Goal: Information Seeking & Learning: Find specific fact

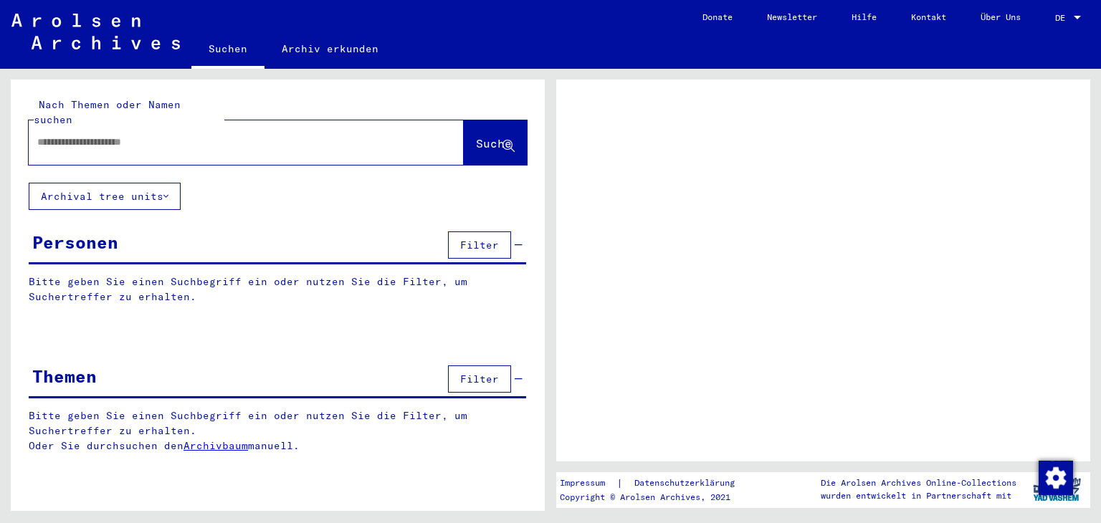
click at [271, 135] on input "text" at bounding box center [233, 142] width 392 height 15
type input "**********"
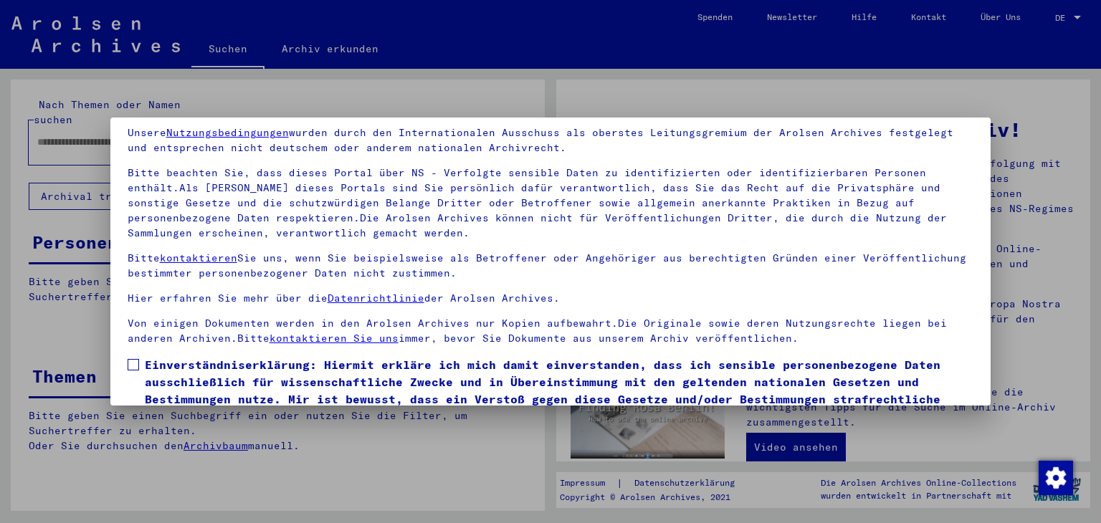
scroll to position [123, 0]
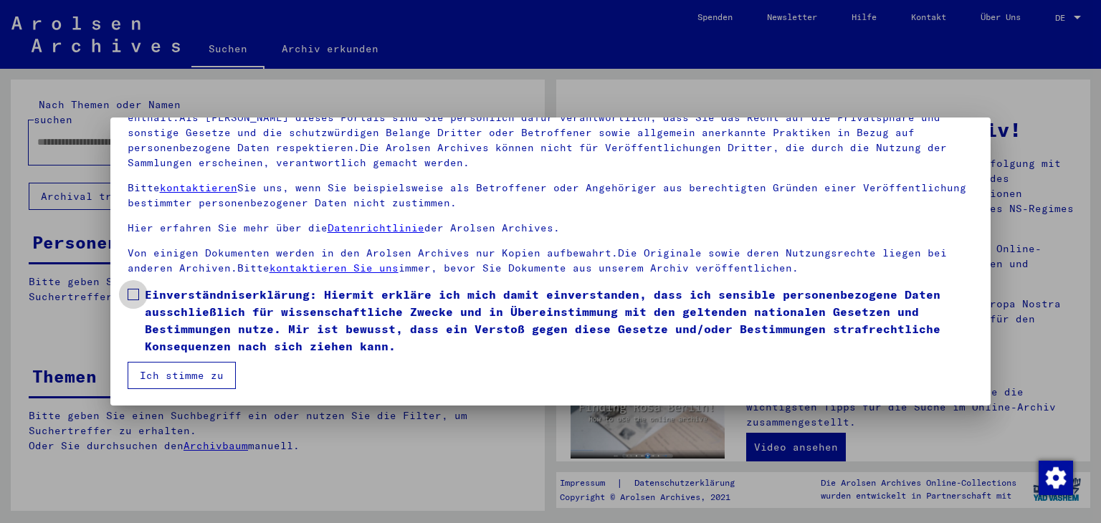
click at [134, 294] on span at bounding box center [133, 294] width 11 height 11
click at [171, 368] on button "Ich stimme zu" at bounding box center [182, 375] width 108 height 27
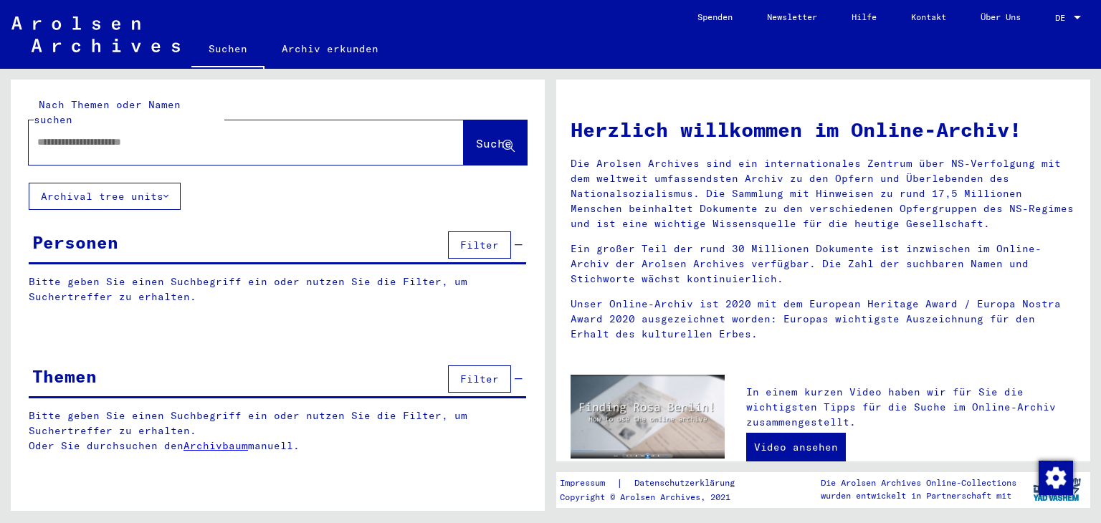
click at [212, 135] on input "text" at bounding box center [228, 142] width 383 height 15
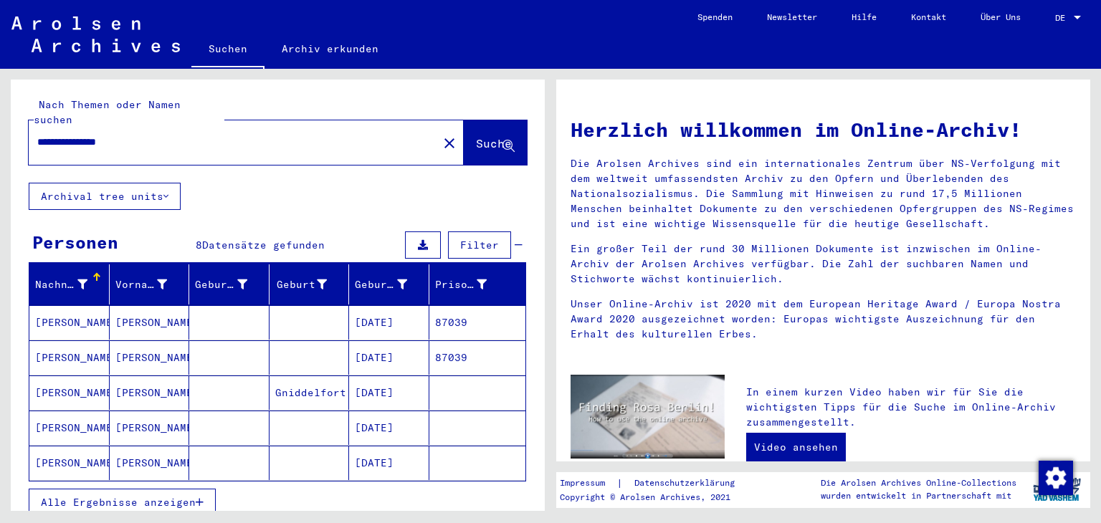
click at [130, 496] on span "Alle Ergebnisse anzeigen" at bounding box center [118, 502] width 155 height 13
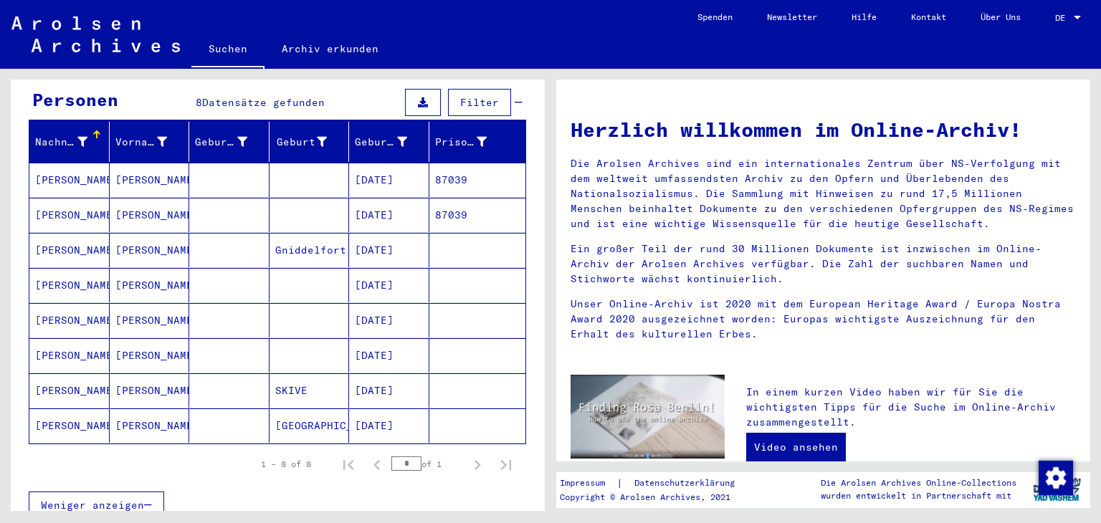
scroll to position [143, 0]
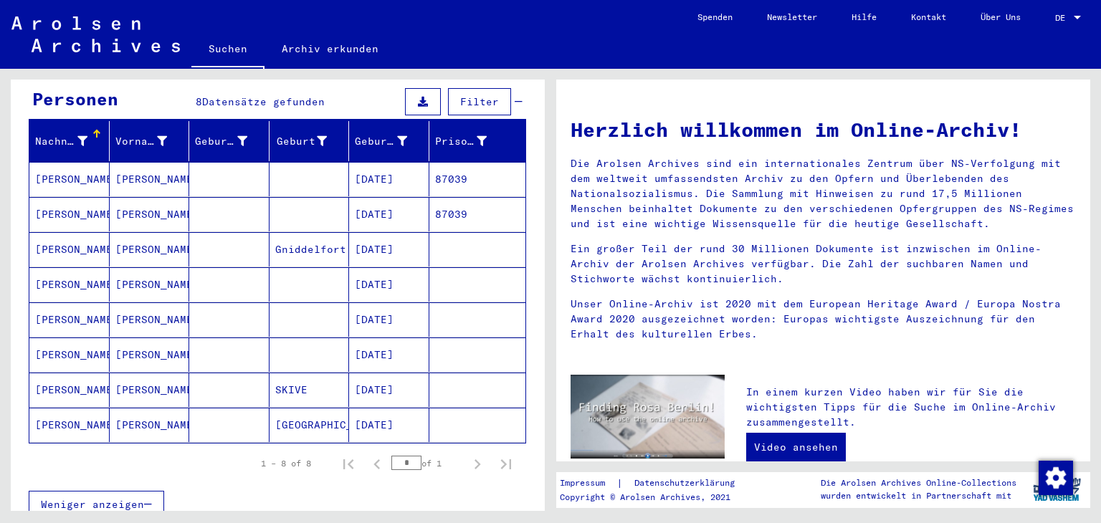
click at [381, 267] on mat-cell "[DATE]" at bounding box center [389, 284] width 80 height 34
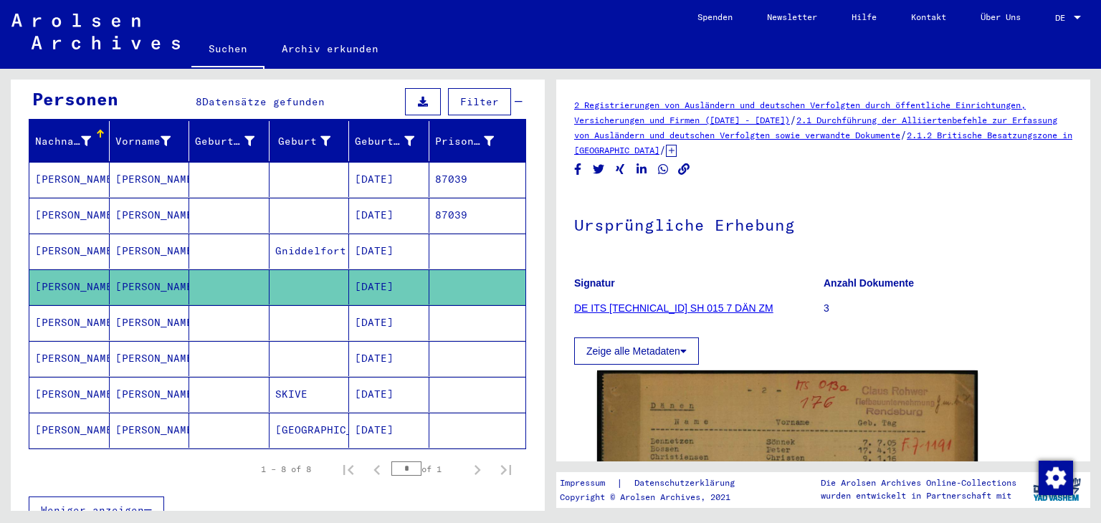
click at [677, 154] on icon at bounding box center [671, 151] width 11 height 12
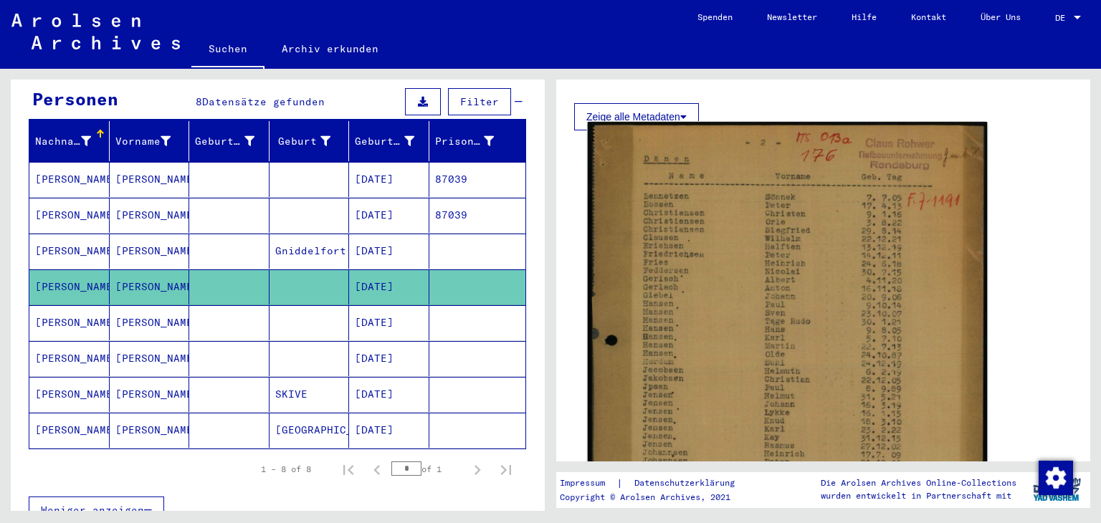
scroll to position [287, 0]
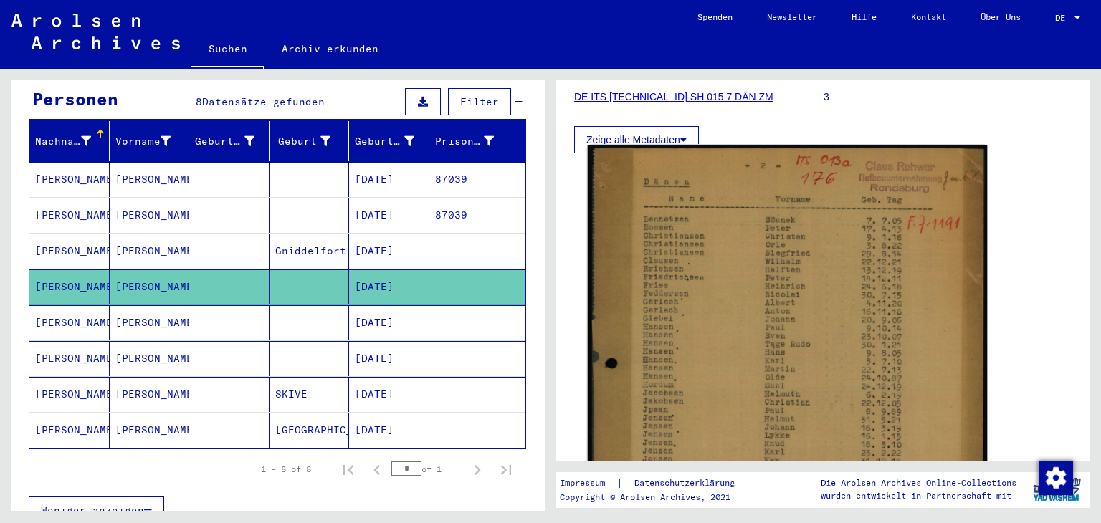
click at [702, 277] on img at bounding box center [788, 439] width 400 height 588
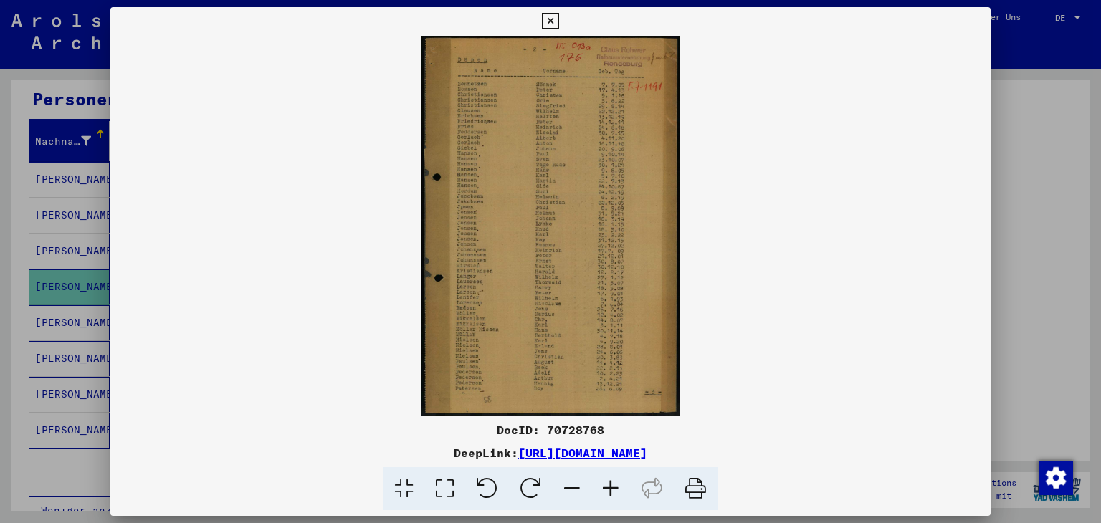
click at [605, 483] on icon at bounding box center [610, 489] width 39 height 44
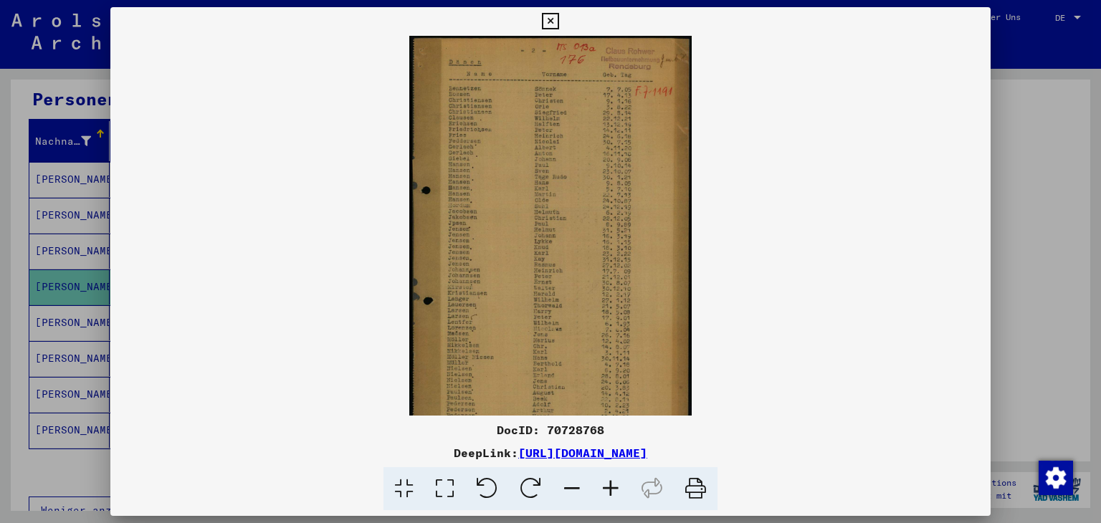
click at [605, 483] on icon at bounding box center [610, 489] width 39 height 44
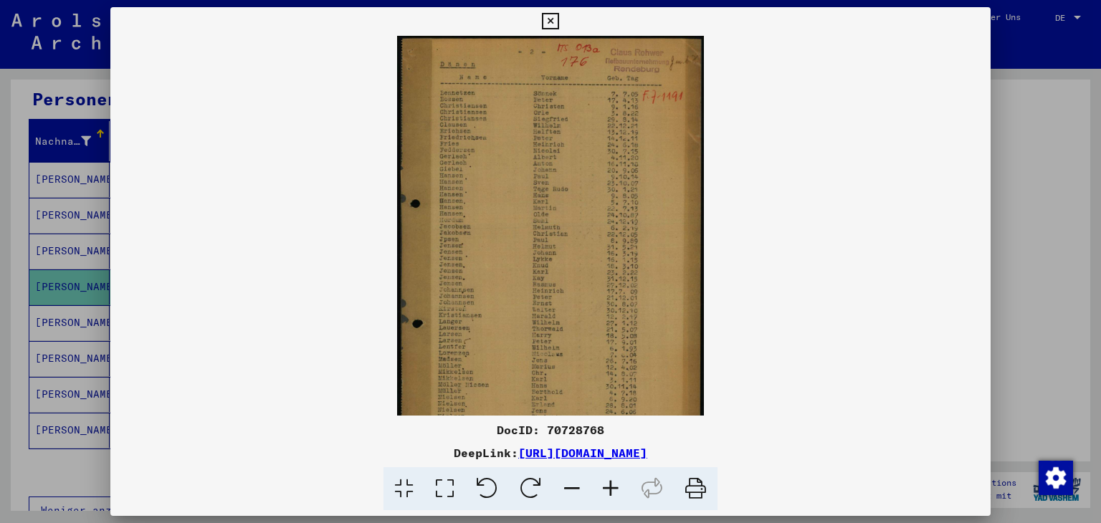
click at [605, 483] on icon at bounding box center [610, 489] width 39 height 44
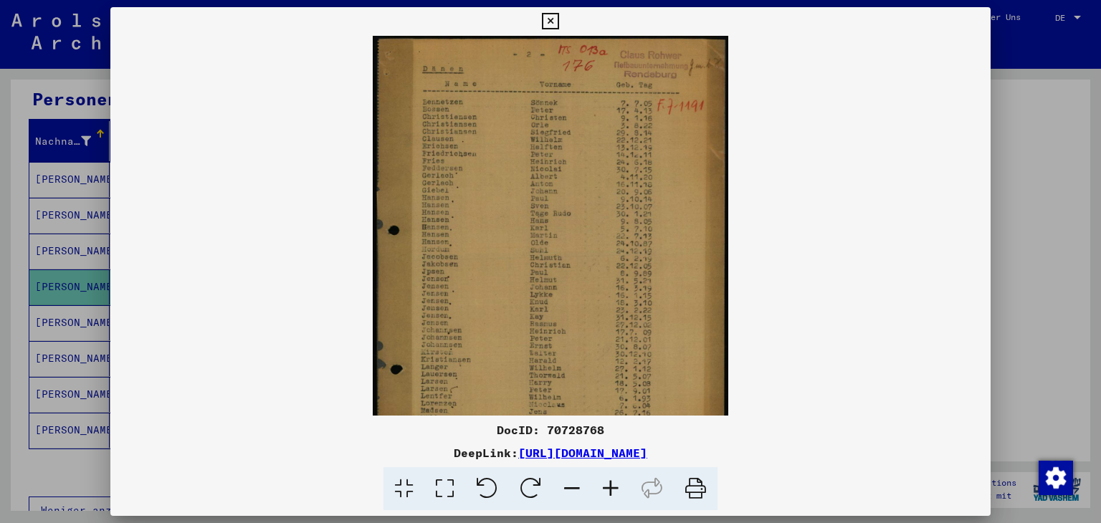
click at [605, 483] on icon at bounding box center [610, 489] width 39 height 44
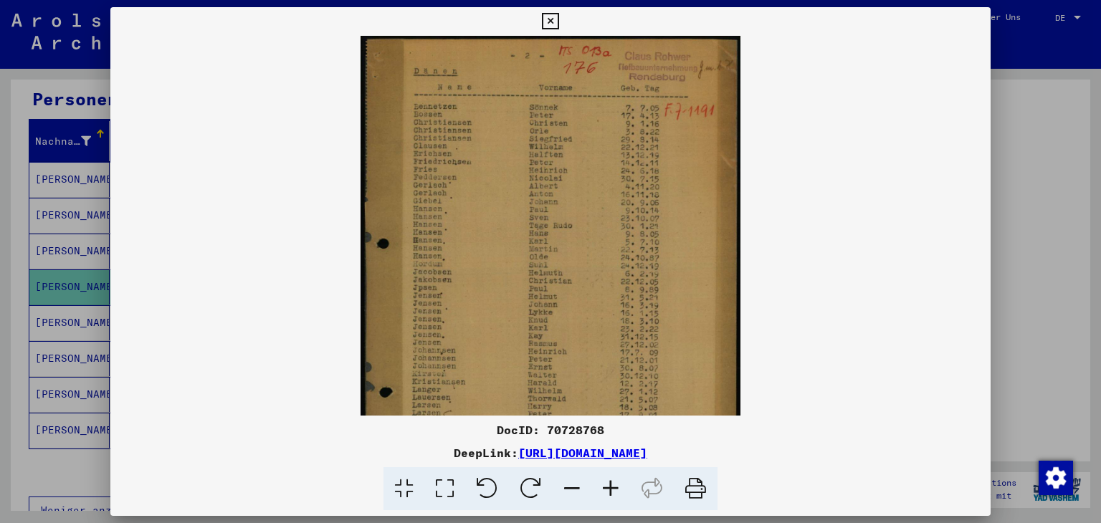
click at [605, 483] on icon at bounding box center [610, 489] width 39 height 44
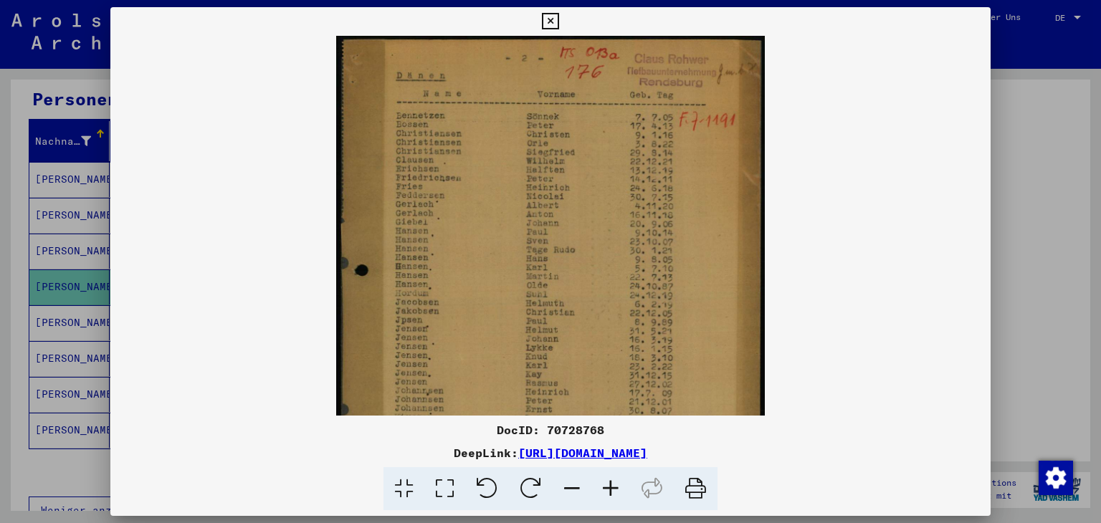
click at [605, 483] on icon at bounding box center [610, 489] width 39 height 44
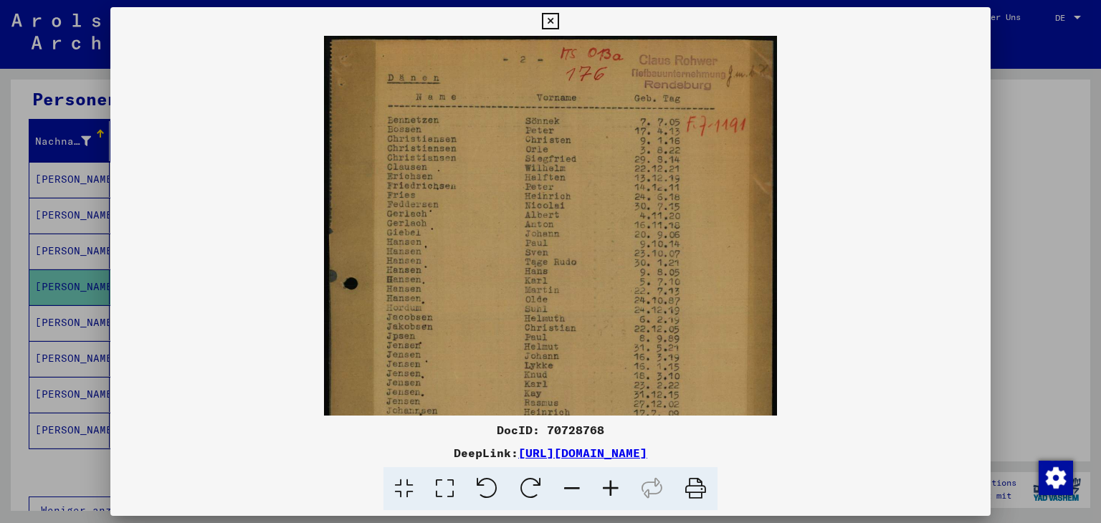
click at [605, 483] on icon at bounding box center [610, 489] width 39 height 44
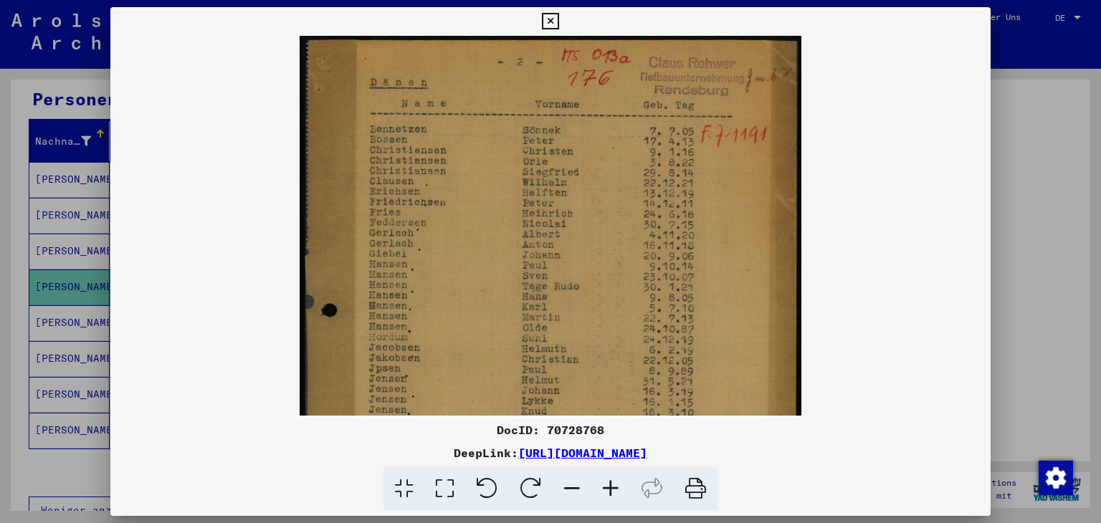
click at [605, 483] on icon at bounding box center [610, 489] width 39 height 44
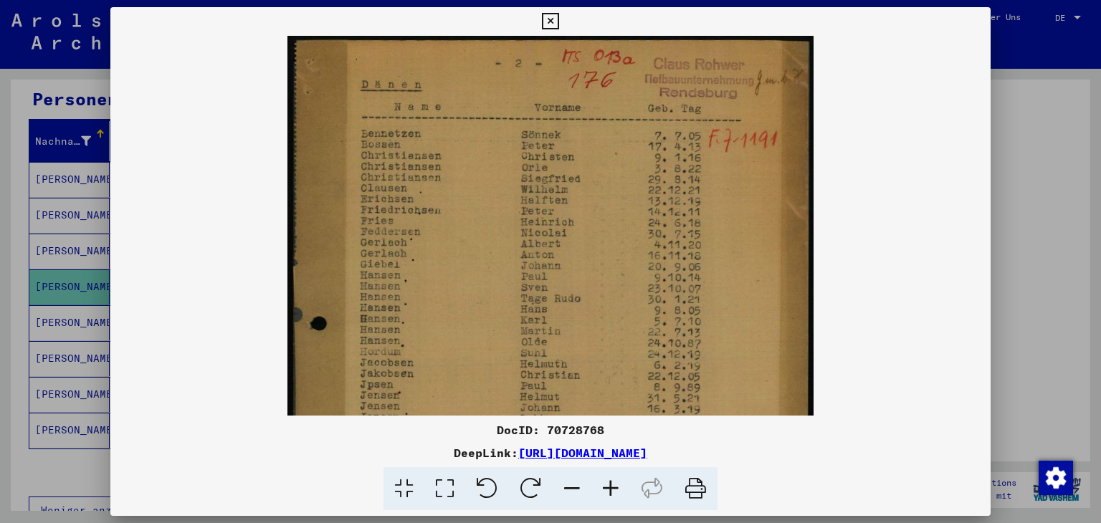
click at [605, 483] on icon at bounding box center [610, 489] width 39 height 44
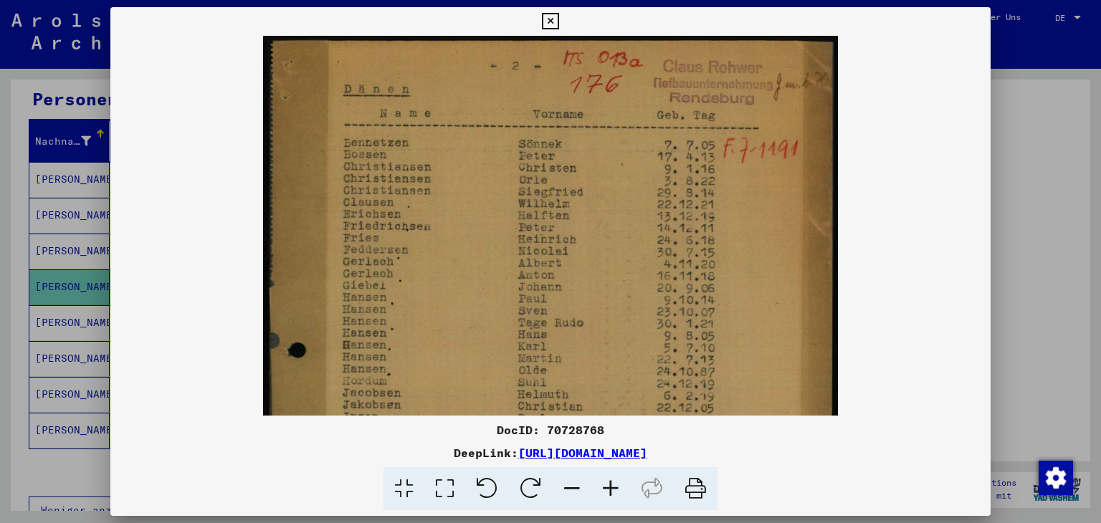
click at [605, 483] on icon at bounding box center [610, 489] width 39 height 44
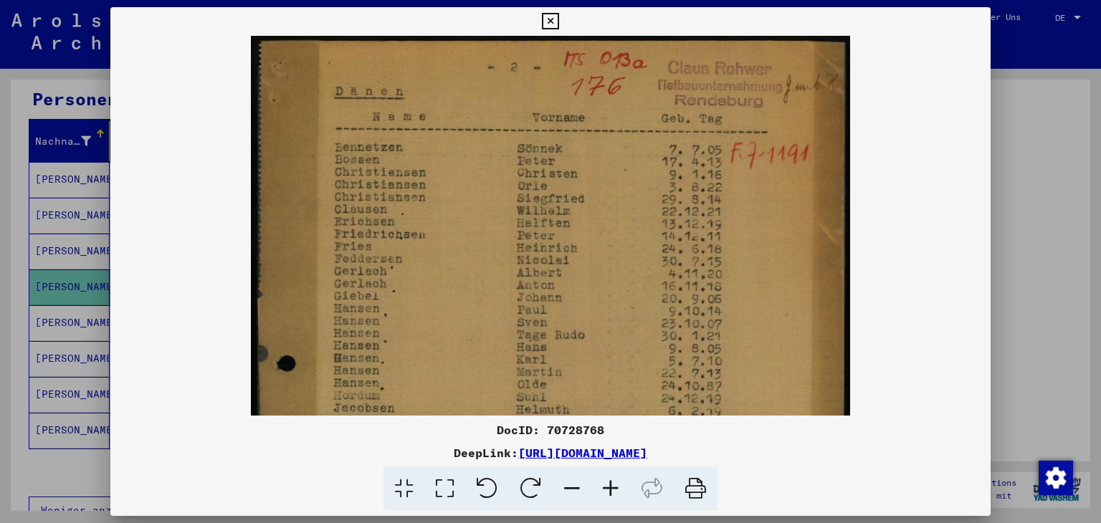
click at [605, 483] on icon at bounding box center [610, 489] width 39 height 44
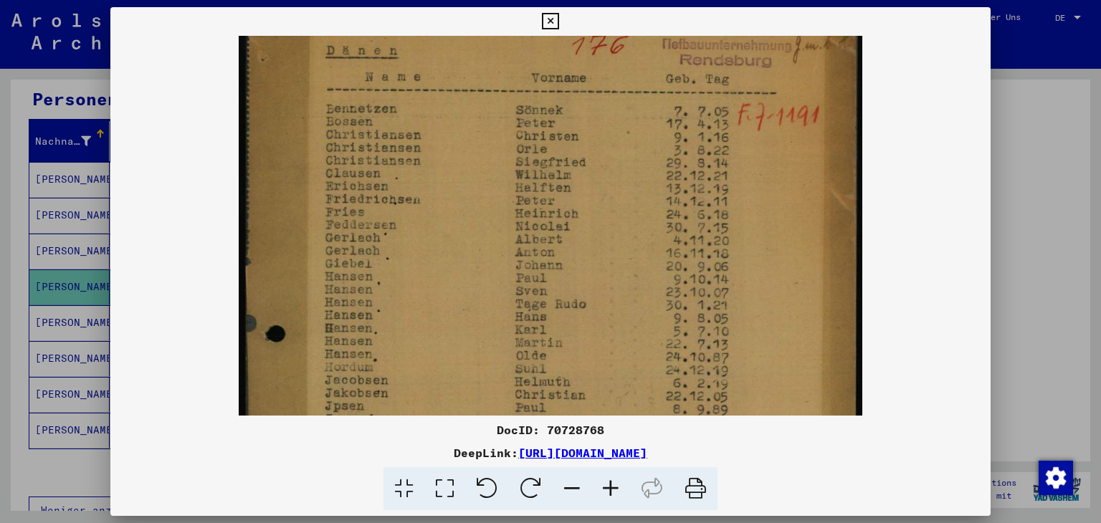
scroll to position [44, 0]
drag, startPoint x: 561, startPoint y: 319, endPoint x: 561, endPoint y: 278, distance: 40.9
click at [561, 278] on img at bounding box center [551, 451] width 624 height 918
click at [566, 301] on img at bounding box center [551, 451] width 624 height 918
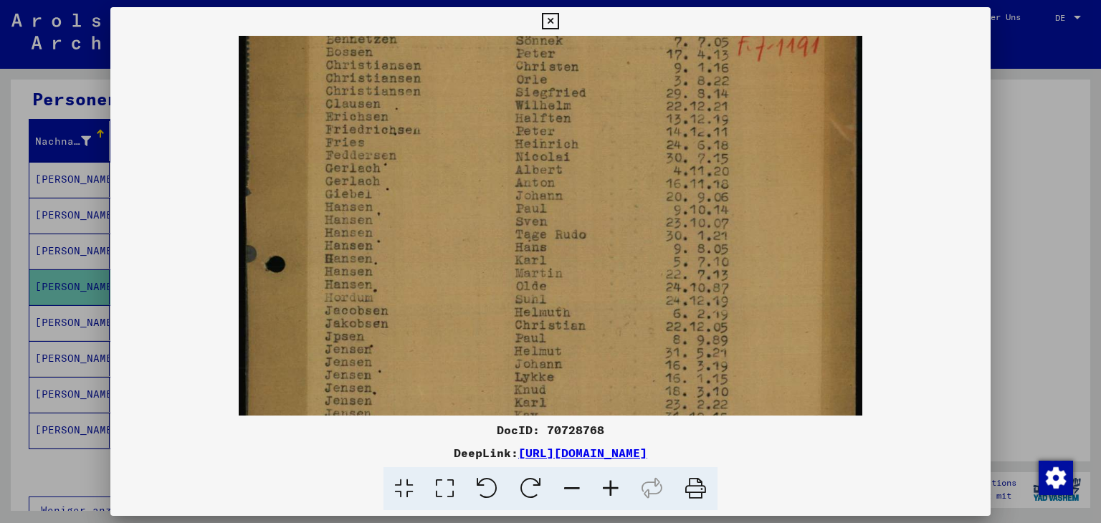
drag, startPoint x: 579, startPoint y: 227, endPoint x: 571, endPoint y: 186, distance: 41.8
click at [571, 186] on img at bounding box center [551, 382] width 624 height 918
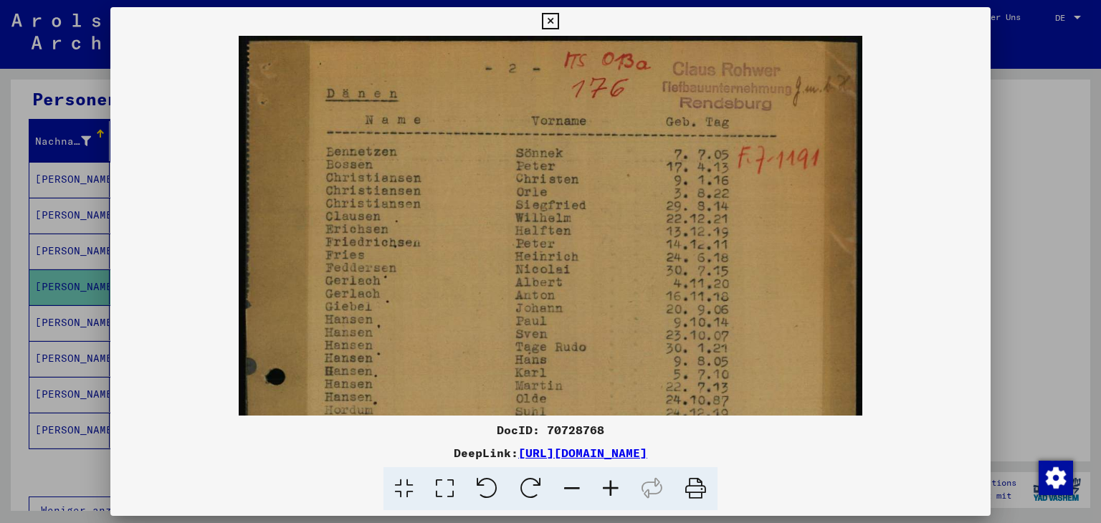
drag, startPoint x: 576, startPoint y: 230, endPoint x: 556, endPoint y: 295, distance: 67.4
click at [591, 359] on img at bounding box center [551, 495] width 624 height 918
click at [552, 21] on icon at bounding box center [550, 21] width 16 height 17
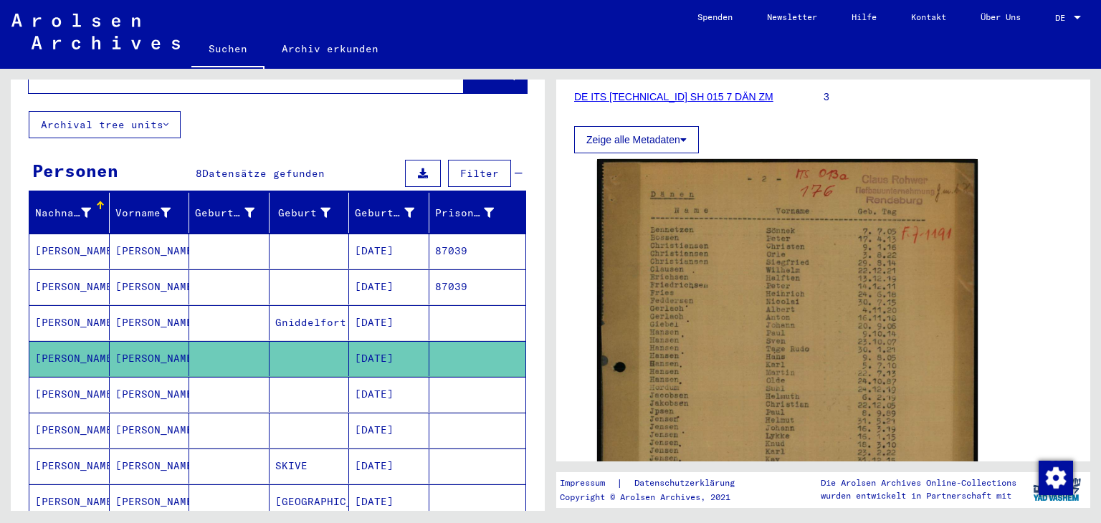
scroll to position [0, 0]
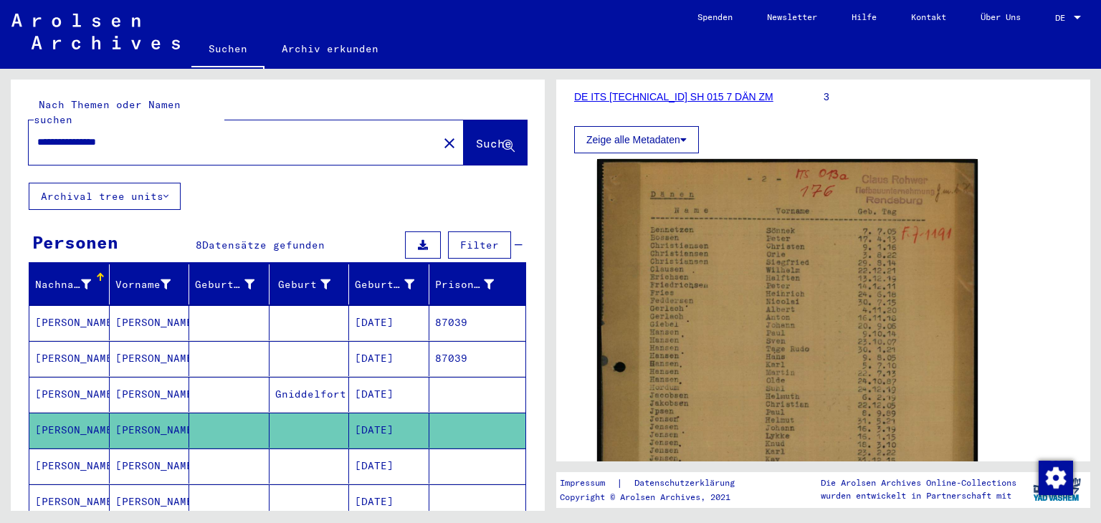
drag, startPoint x: 0, startPoint y: 124, endPoint x: 0, endPoint y: 147, distance: 22.9
click at [0, 139] on div "**********" at bounding box center [275, 290] width 551 height 442
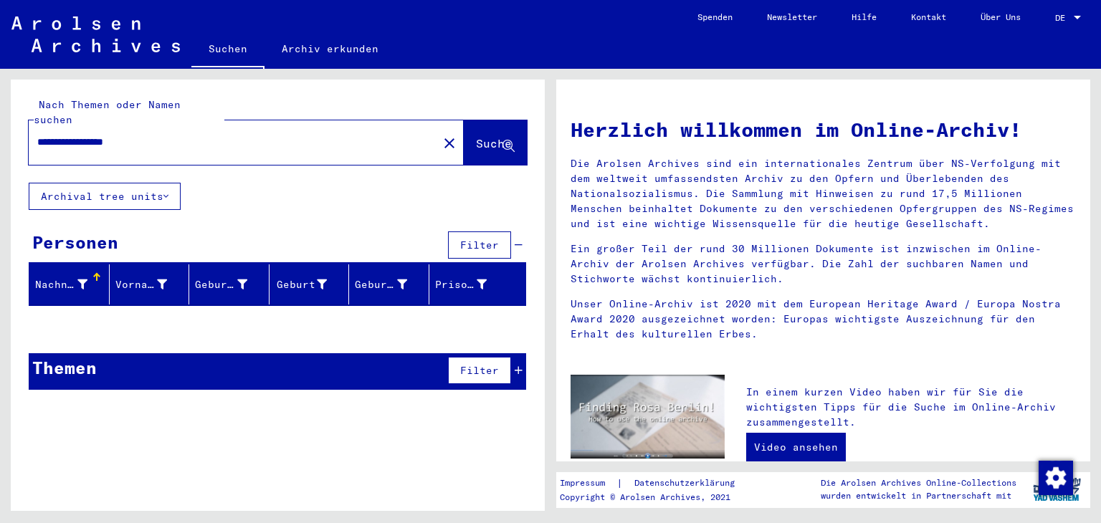
click at [126, 135] on input "**********" at bounding box center [228, 142] width 383 height 15
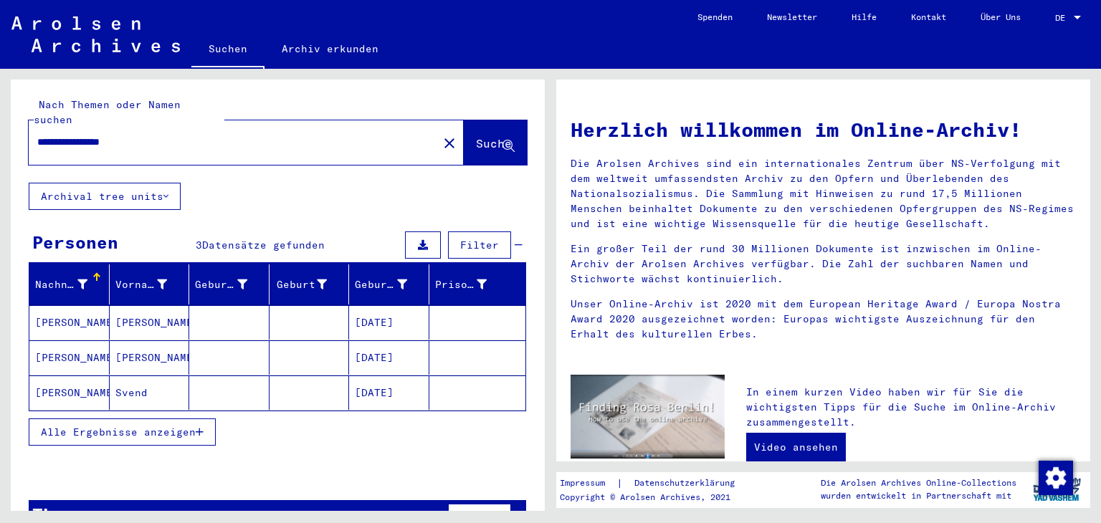
click at [90, 135] on input "**********" at bounding box center [228, 142] width 383 height 15
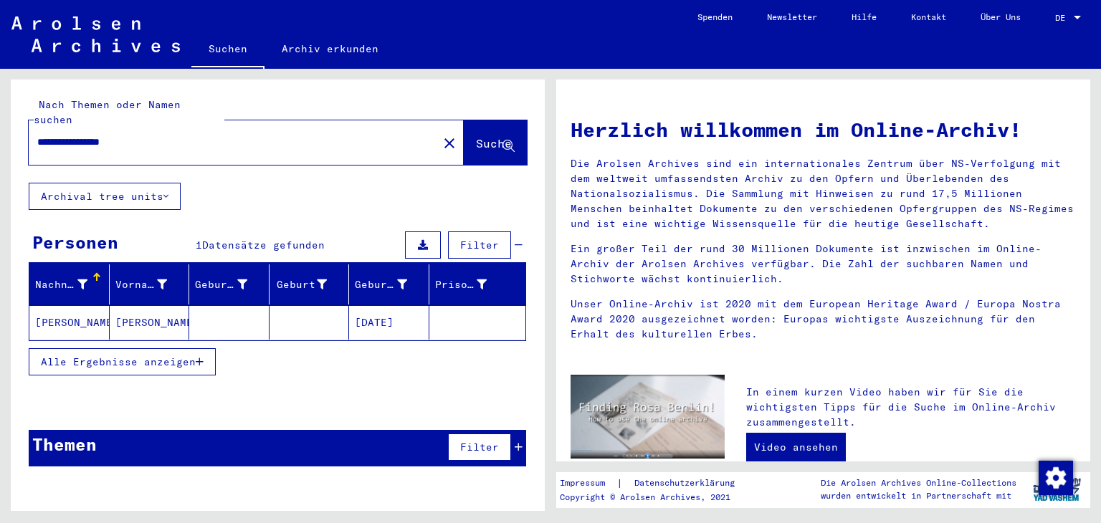
drag, startPoint x: 75, startPoint y: 131, endPoint x: 0, endPoint y: 134, distance: 74.6
click at [0, 132] on div "**********" at bounding box center [275, 290] width 551 height 442
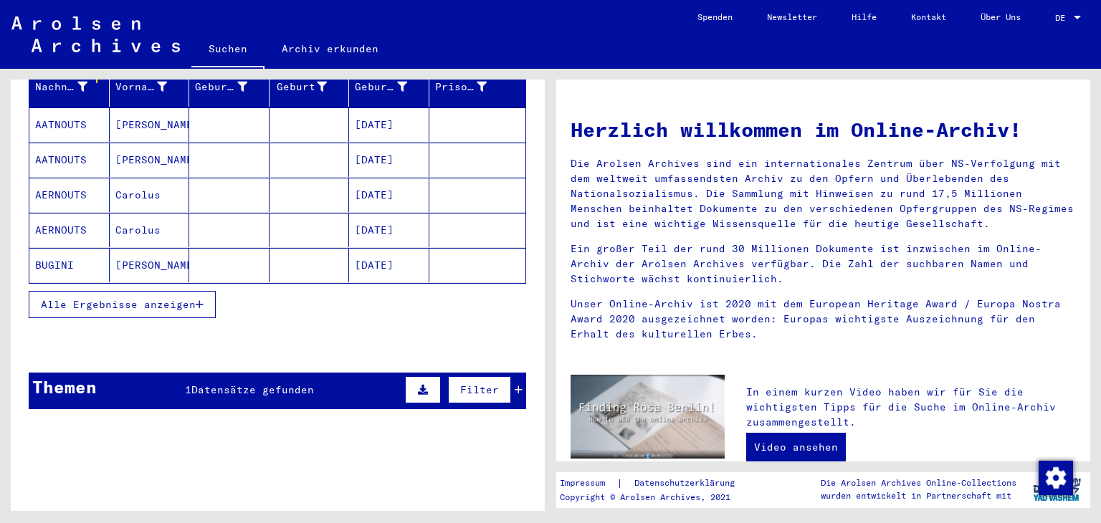
scroll to position [200, 0]
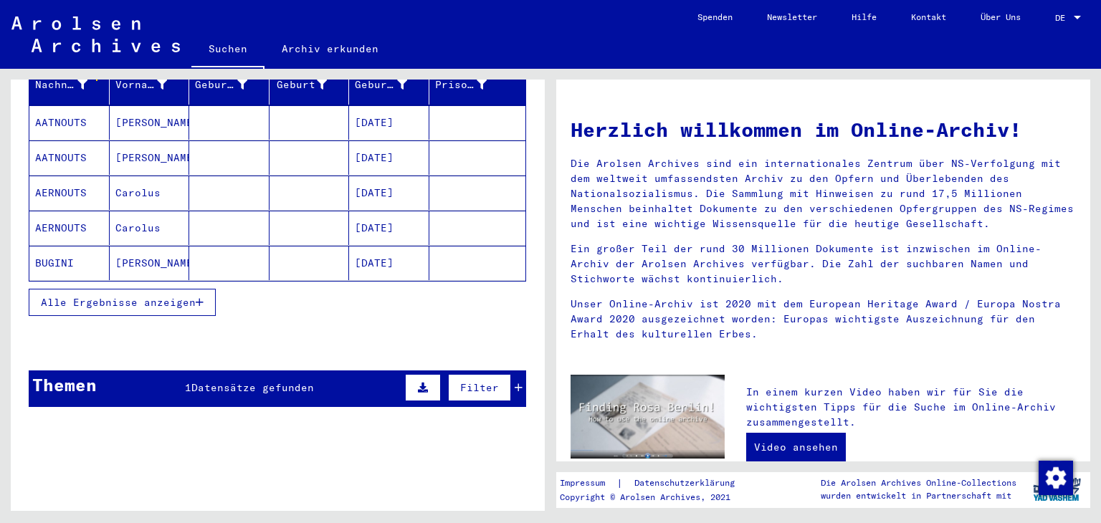
click at [176, 293] on button "Alle Ergebnisse anzeigen" at bounding box center [122, 302] width 187 height 27
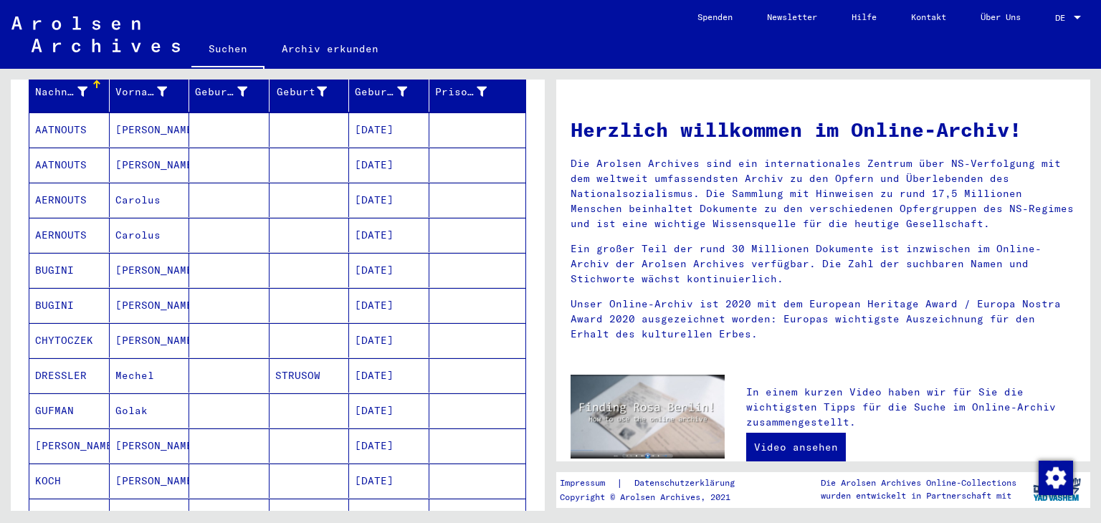
scroll to position [0, 0]
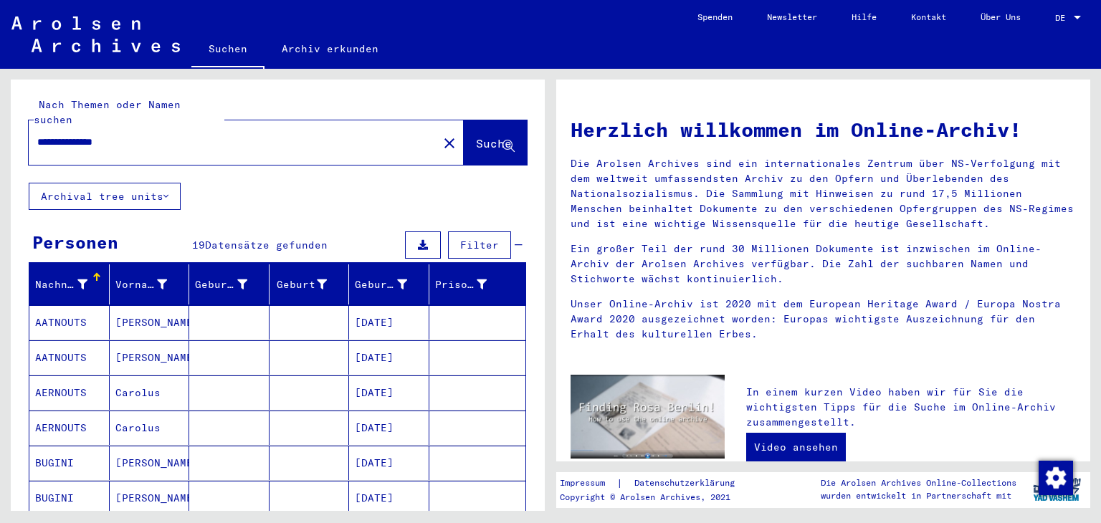
drag, startPoint x: 46, startPoint y: 130, endPoint x: 63, endPoint y: 166, distance: 40.4
click at [46, 135] on input "**********" at bounding box center [228, 142] width 383 height 15
type input "**********"
click at [162, 489] on button "Alle Ergebnisse anzeigen" at bounding box center [122, 502] width 187 height 27
drag, startPoint x: 0, startPoint y: 124, endPoint x: 0, endPoint y: 116, distance: 7.9
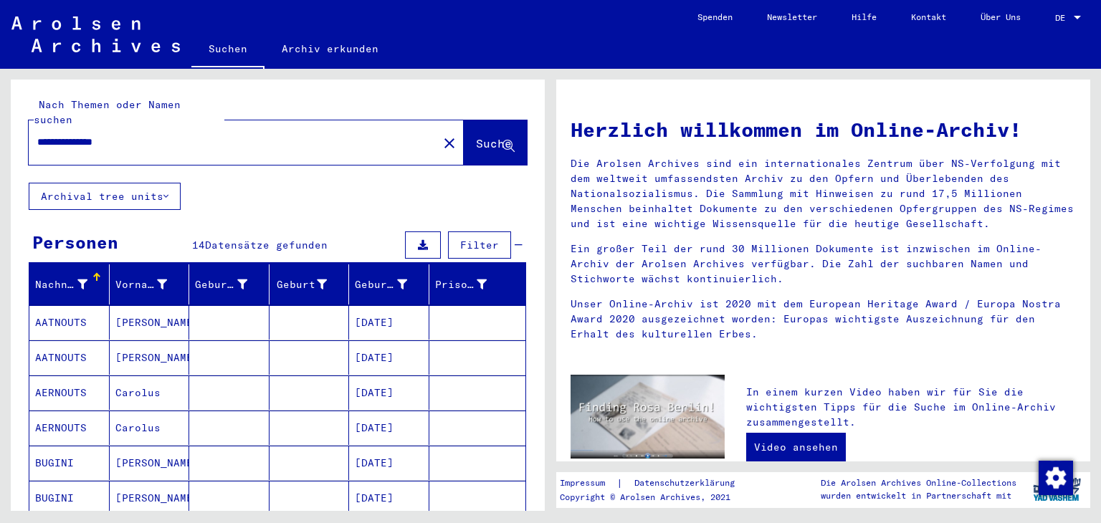
click at [0, 116] on div "**********" at bounding box center [275, 290] width 551 height 442
